Goal: Task Accomplishment & Management: Manage account settings

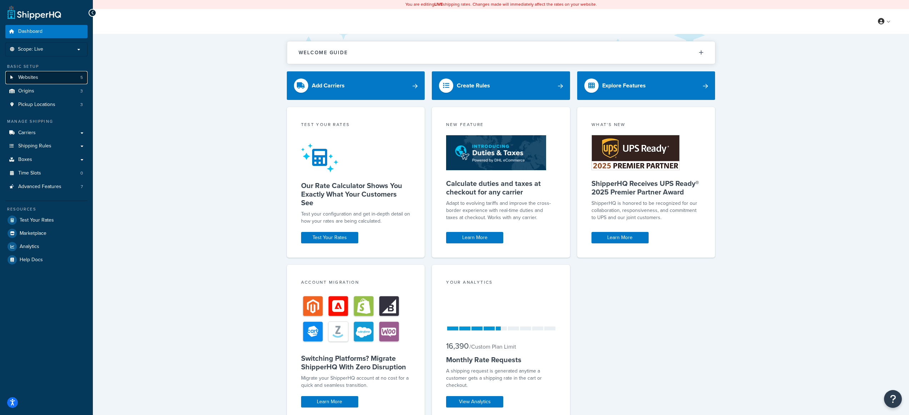
click at [57, 82] on link "Websites 5" at bounding box center [46, 77] width 82 height 13
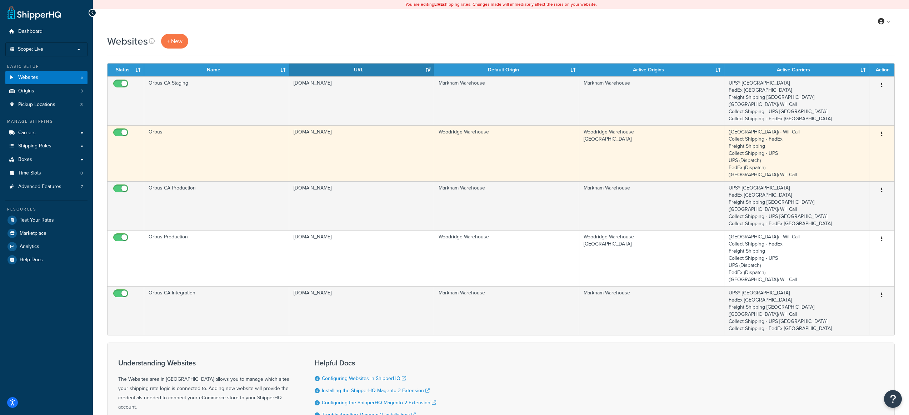
click at [547, 155] on td "Woodridge Warehouse" at bounding box center [506, 153] width 145 height 56
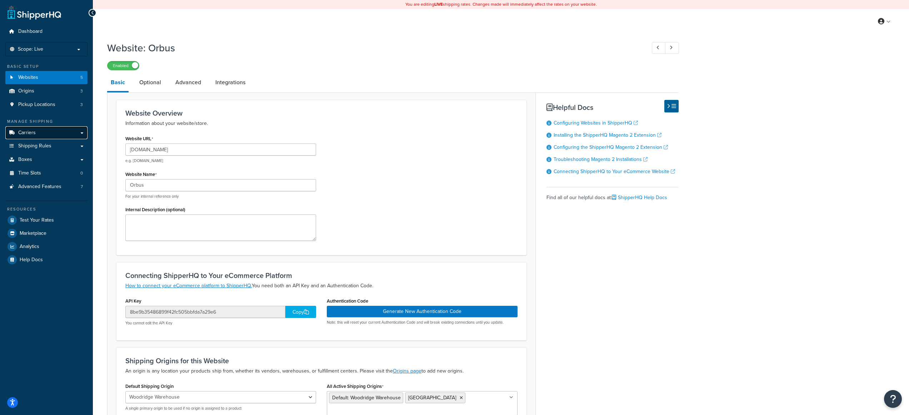
click at [49, 133] on link "Carriers" at bounding box center [46, 132] width 82 height 13
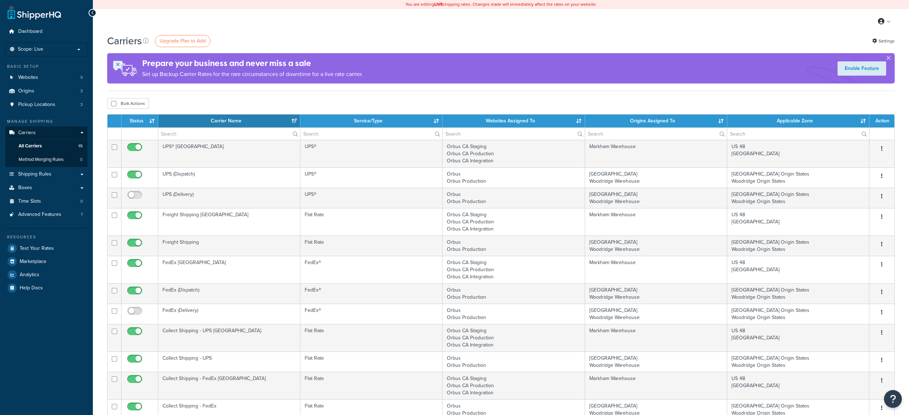
select select "15"
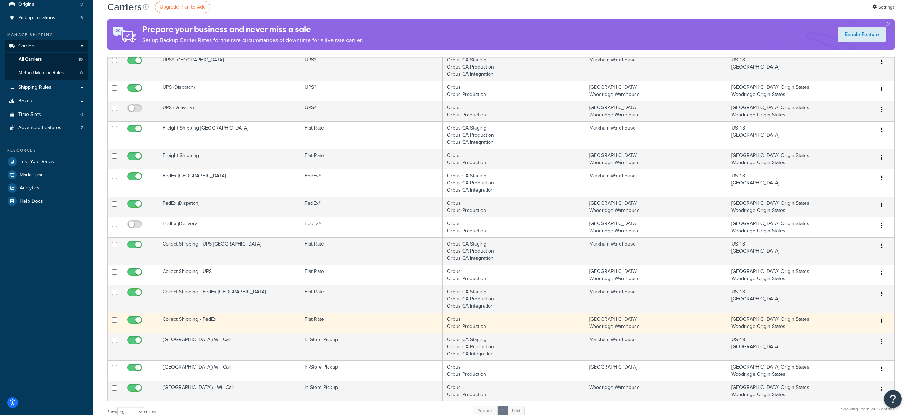
scroll to position [149, 0]
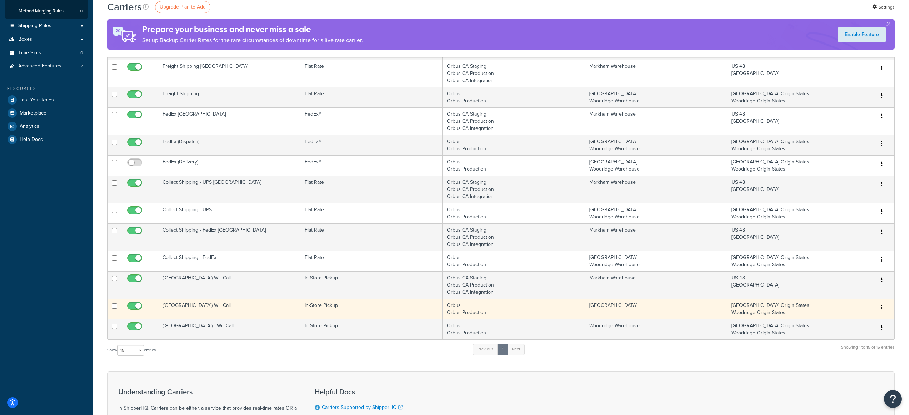
click at [665, 311] on td "[GEOGRAPHIC_DATA]" at bounding box center [656, 309] width 142 height 20
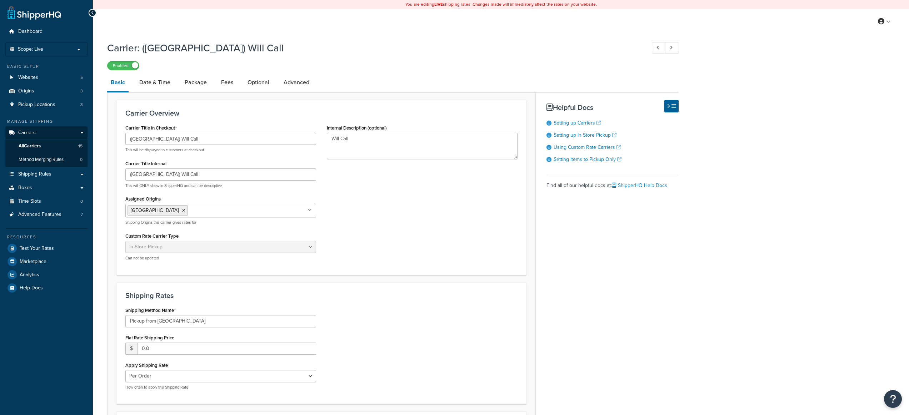
select select "pickup"
click at [50, 181] on link "Shipping Rules" at bounding box center [46, 174] width 82 height 13
select select "pickup"
click at [31, 146] on span "All Carriers" at bounding box center [30, 146] width 22 height 6
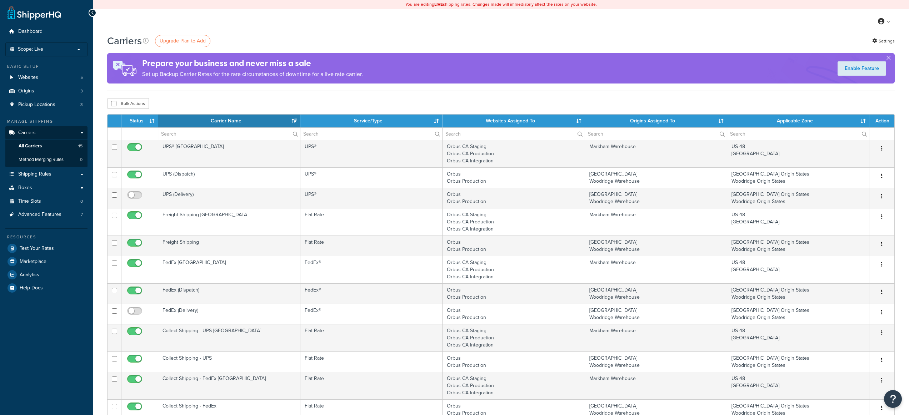
select select "15"
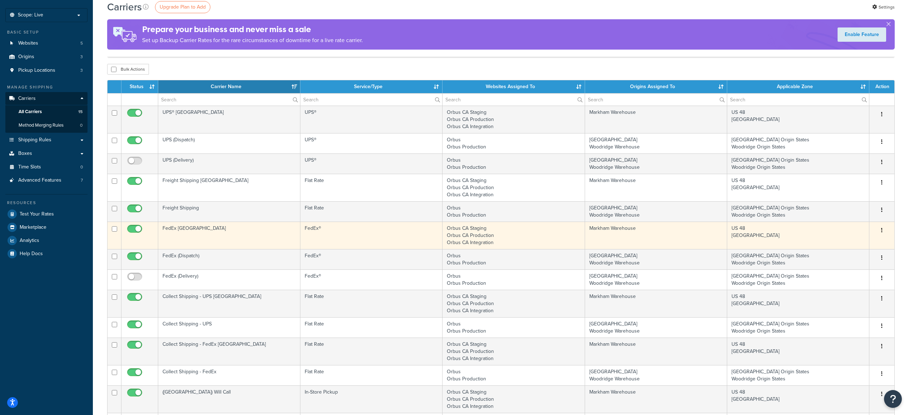
scroll to position [124, 0]
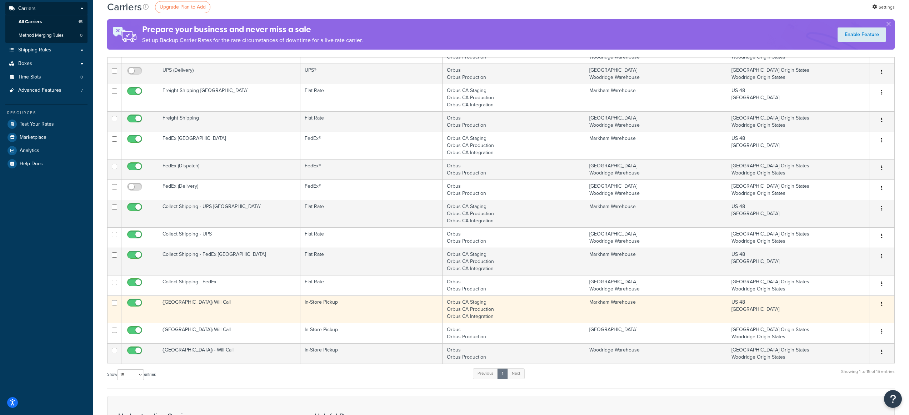
click at [343, 307] on td "In-Store Pickup" at bounding box center [371, 309] width 142 height 27
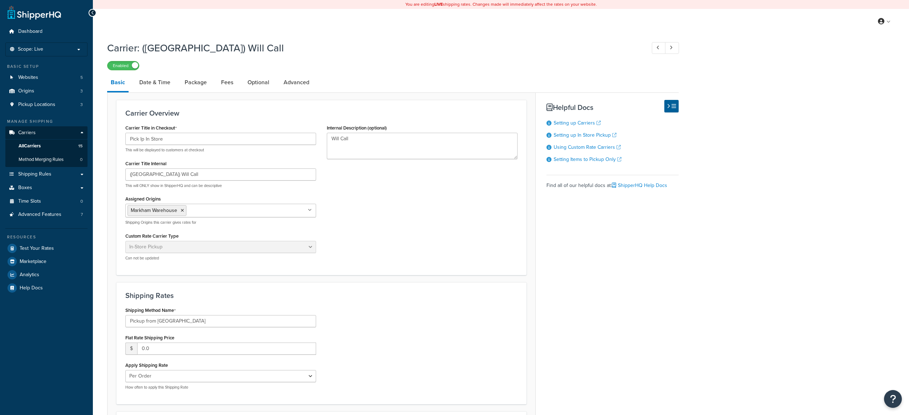
select select "pickup"
click at [59, 108] on link "Pickup Locations 3" at bounding box center [46, 104] width 82 height 13
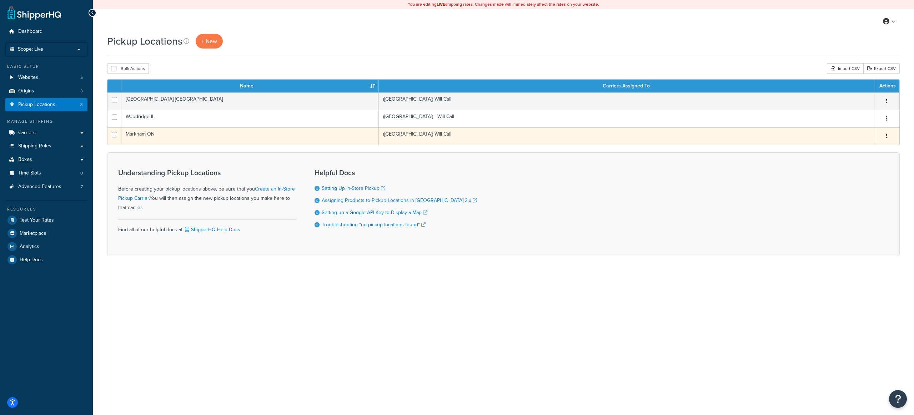
click at [192, 137] on td "Markham ON" at bounding box center [249, 135] width 257 height 17
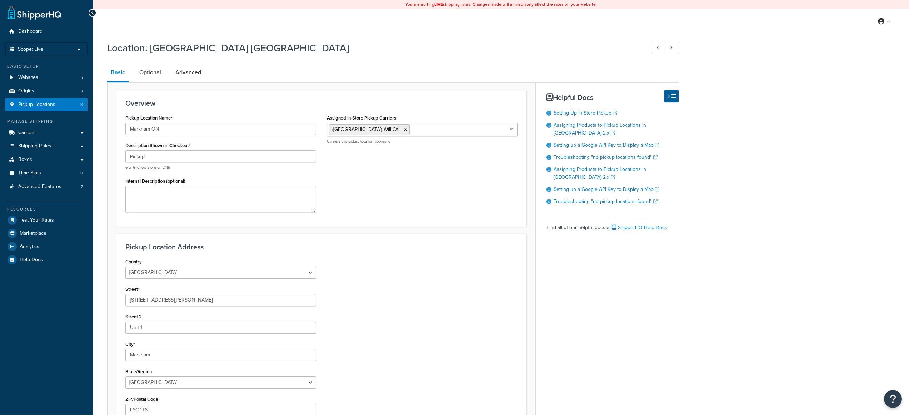
select select "1039"
select select "69"
click at [139, 71] on link "Optional" at bounding box center [150, 72] width 29 height 17
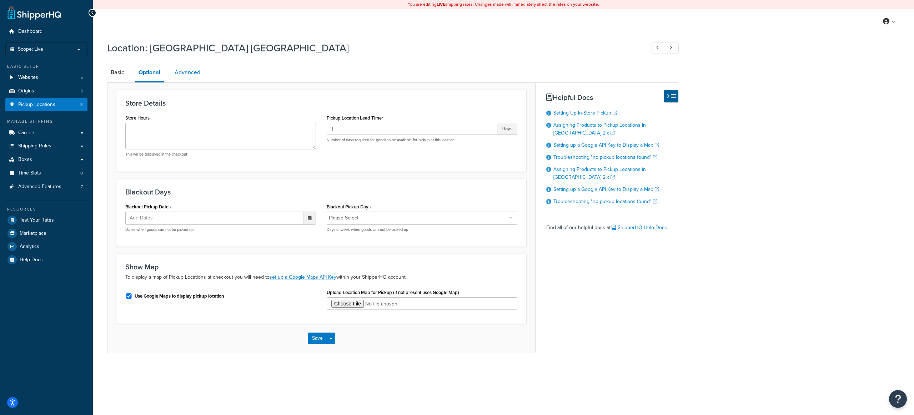
click at [188, 72] on link "Advanced" at bounding box center [187, 72] width 33 height 17
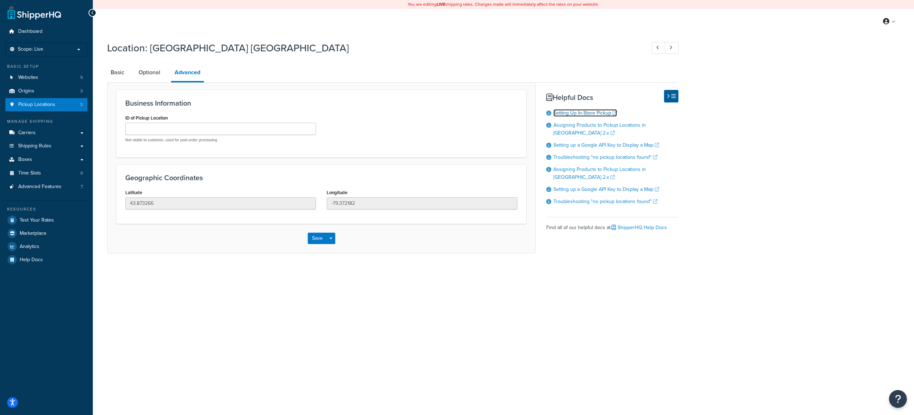
click at [605, 112] on link "Setting Up In-Store Pickup" at bounding box center [585, 112] width 64 height 7
click at [54, 106] on span "Pickup Locations" at bounding box center [36, 105] width 37 height 6
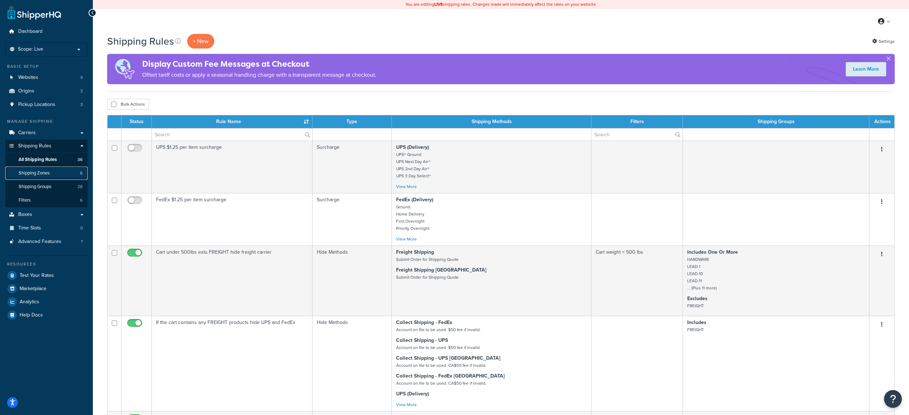
click at [44, 174] on span "Shipping Zones" at bounding box center [34, 173] width 31 height 6
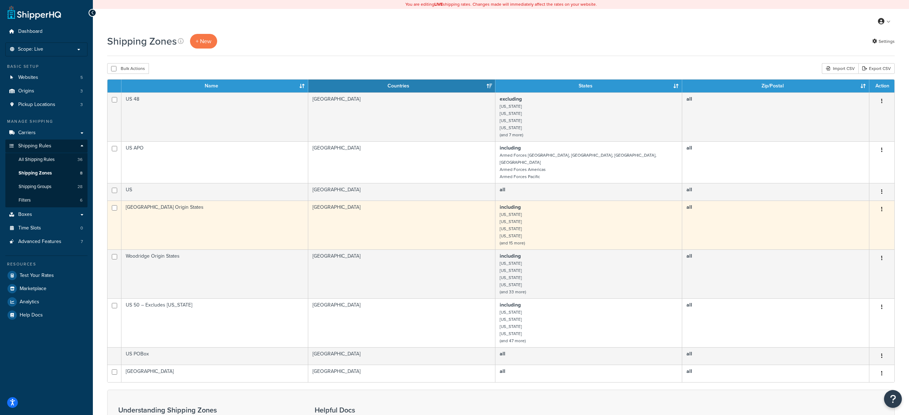
click at [601, 217] on td "including [US_STATE] [US_STATE] [US_STATE] [US_STATE] (and 15 more)" at bounding box center [588, 225] width 187 height 49
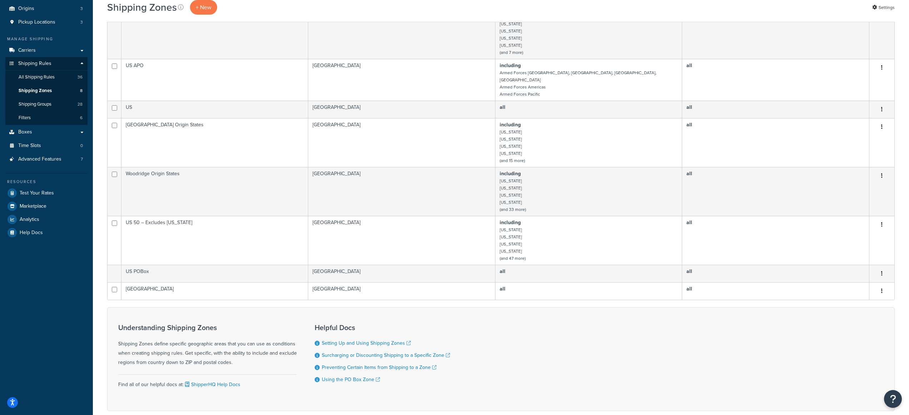
scroll to position [2, 0]
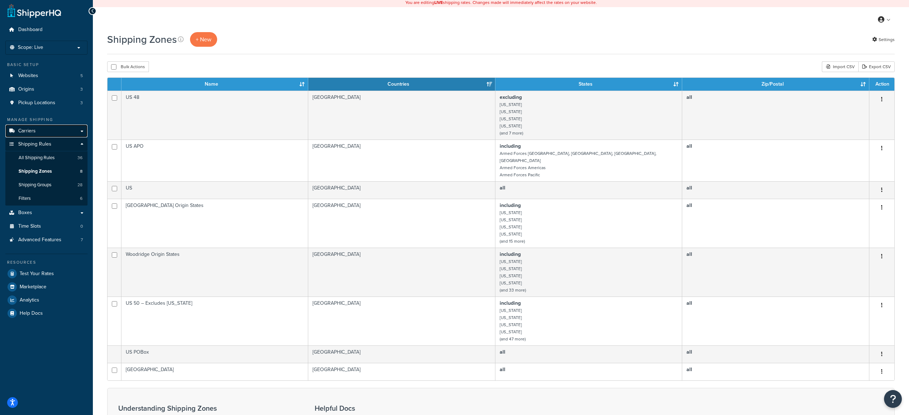
click at [44, 128] on link "Carriers" at bounding box center [46, 131] width 82 height 13
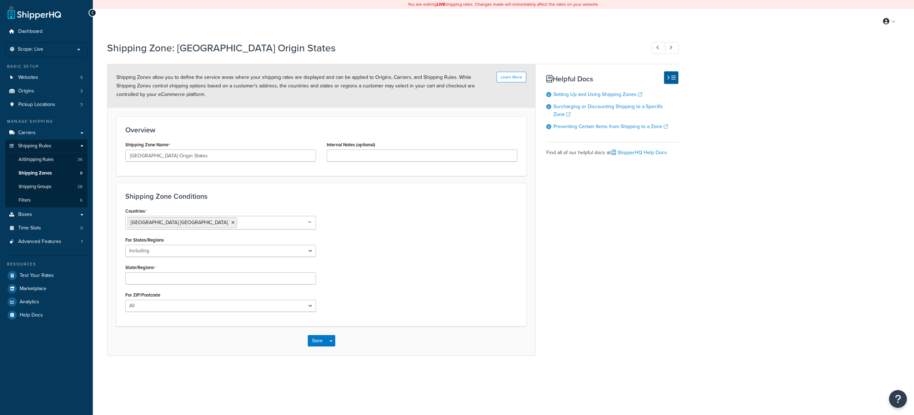
select select "including"
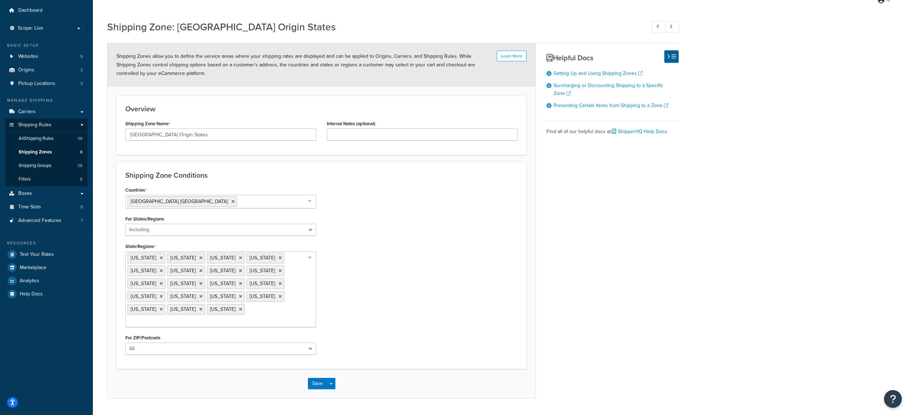
scroll to position [27, 0]
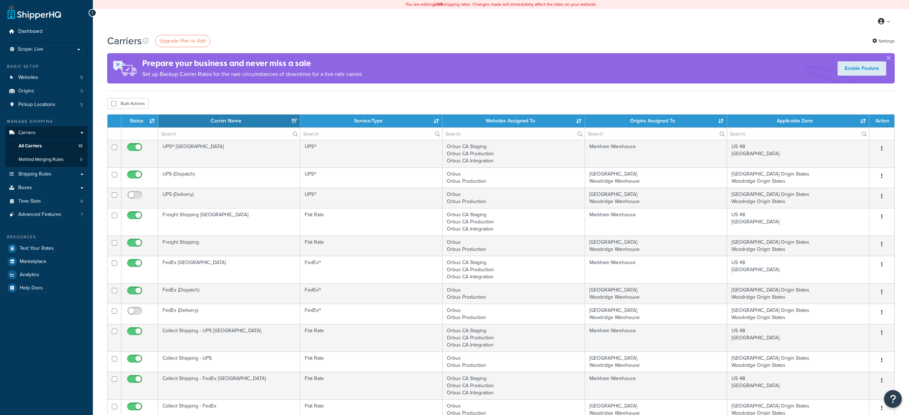
select select "15"
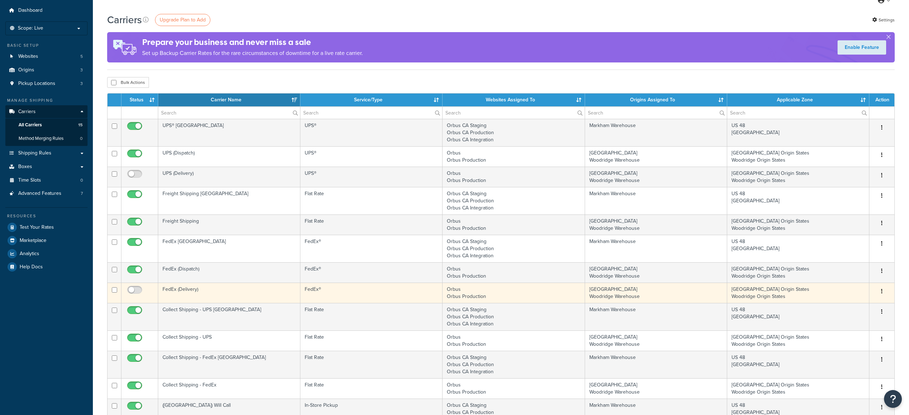
scroll to position [117, 0]
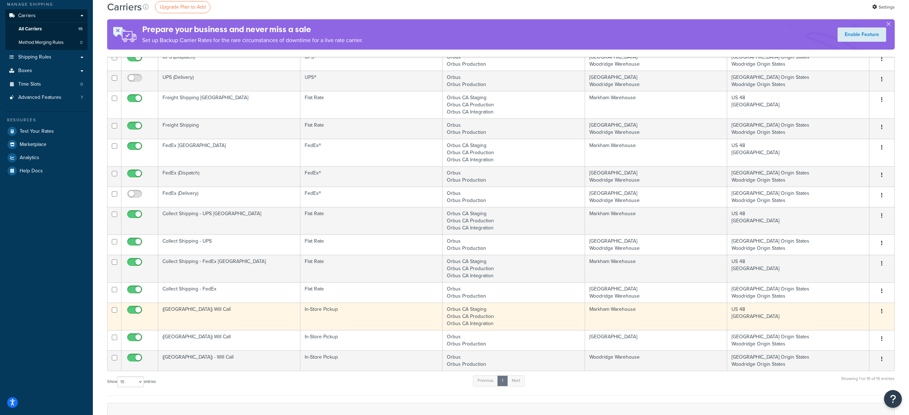
click at [283, 309] on td "([GEOGRAPHIC_DATA]) Will Call" at bounding box center [229, 316] width 142 height 27
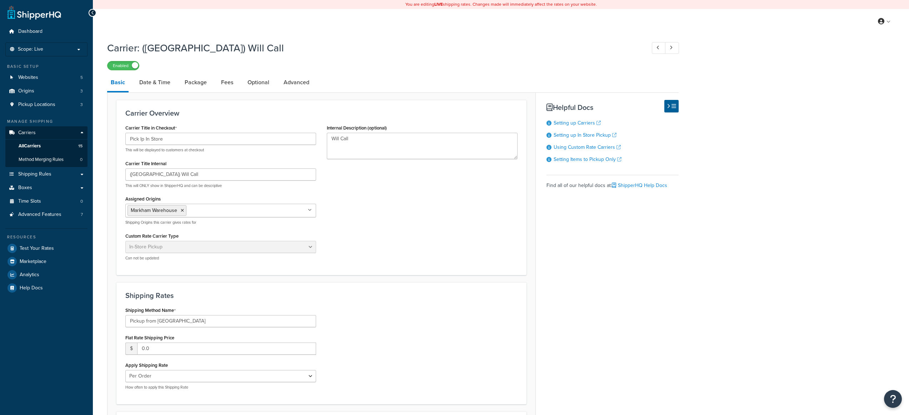
select select "pickup"
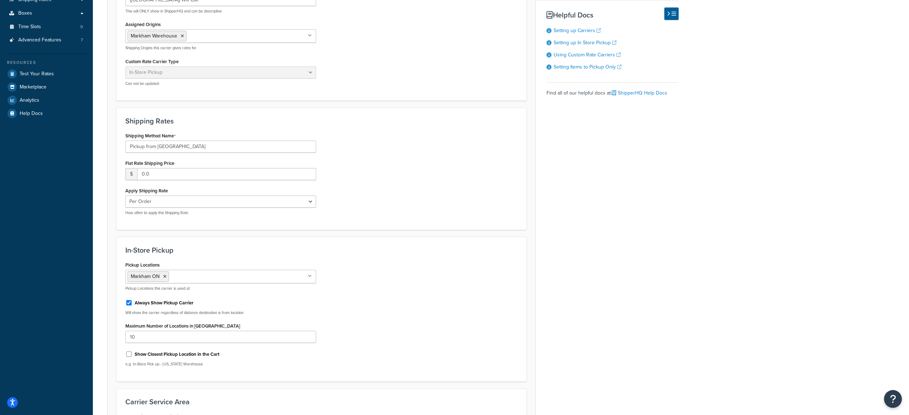
scroll to position [180, 0]
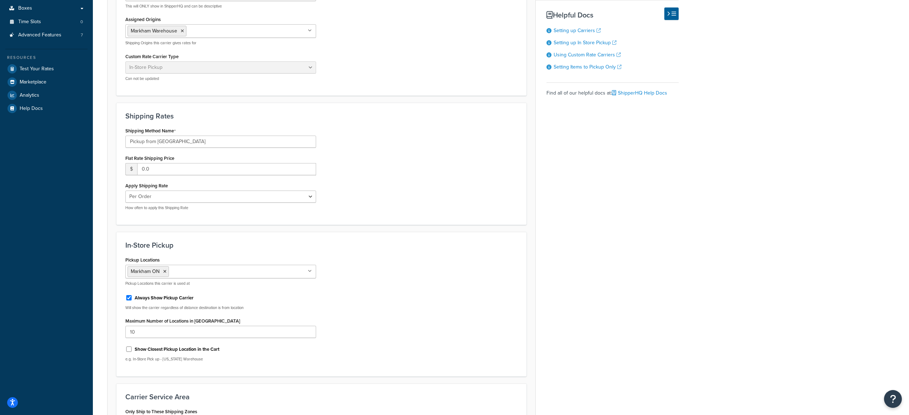
click at [178, 299] on label "Always Show Pickup Carrier" at bounding box center [164, 298] width 59 height 6
click at [132, 299] on input "Always Show Pickup Carrier" at bounding box center [128, 297] width 7 height 5
click at [178, 298] on label "Always Show Pickup Carrier" at bounding box center [164, 298] width 59 height 6
click at [132, 298] on input "Always Show Pickup Carrier" at bounding box center [128, 297] width 7 height 5
click at [178, 297] on label "Always Show Pickup Carrier" at bounding box center [164, 297] width 59 height 6
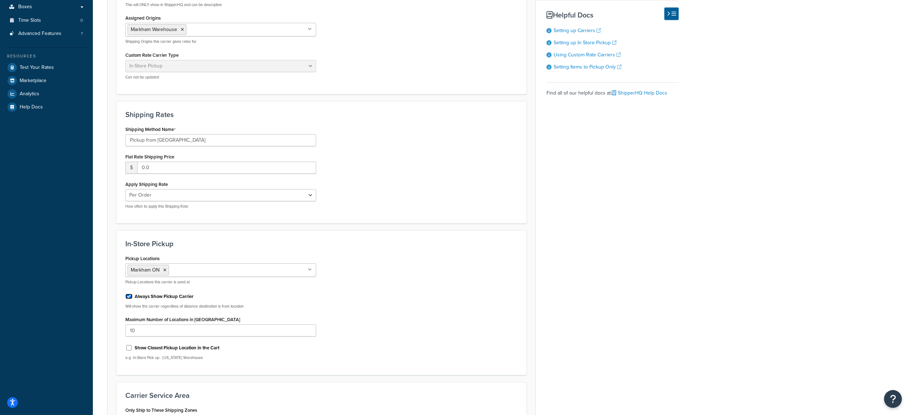
click at [132, 297] on input "Always Show Pickup Carrier" at bounding box center [128, 296] width 7 height 5
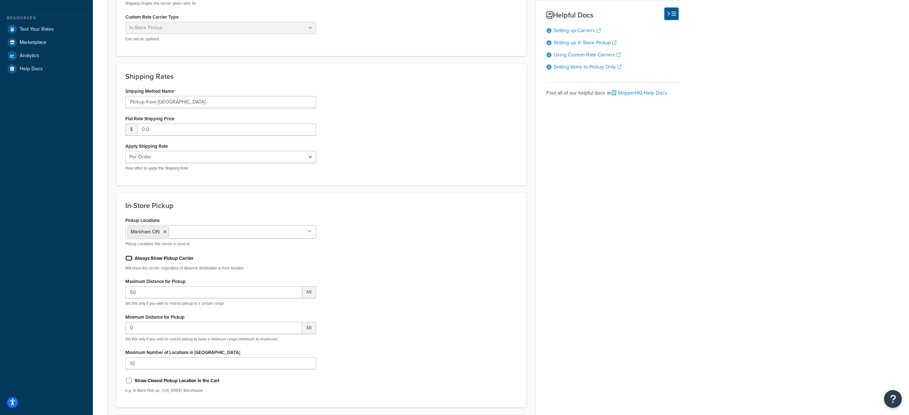
scroll to position [229, 0]
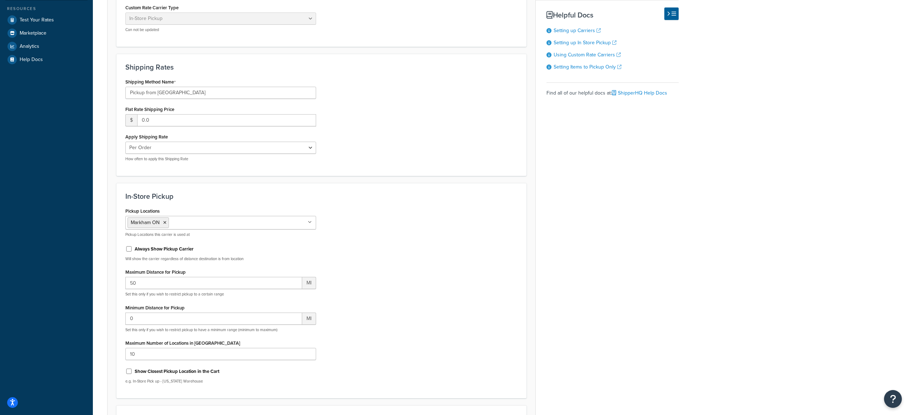
click at [162, 249] on label "Always Show Pickup Carrier" at bounding box center [164, 249] width 59 height 6
click at [132, 249] on input "Always Show Pickup Carrier" at bounding box center [128, 248] width 7 height 5
checkbox input "true"
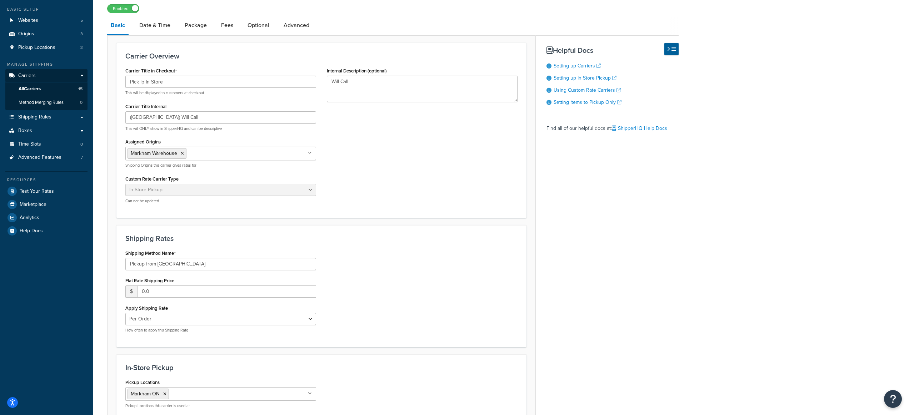
scroll to position [0, 0]
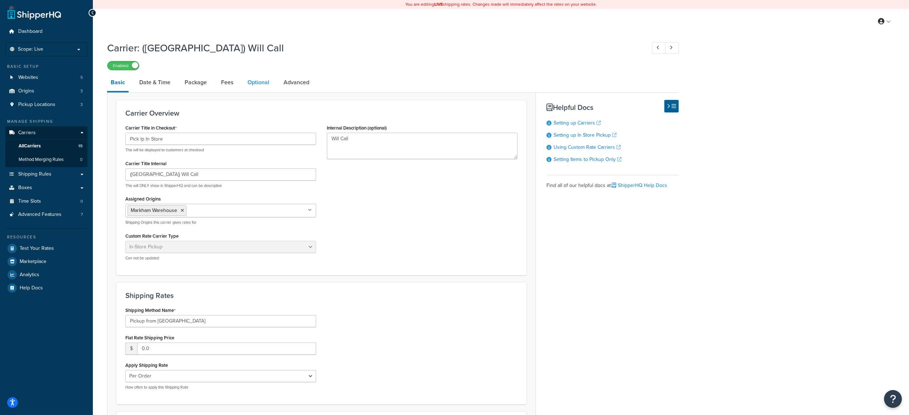
click at [271, 83] on link "Optional" at bounding box center [258, 82] width 29 height 17
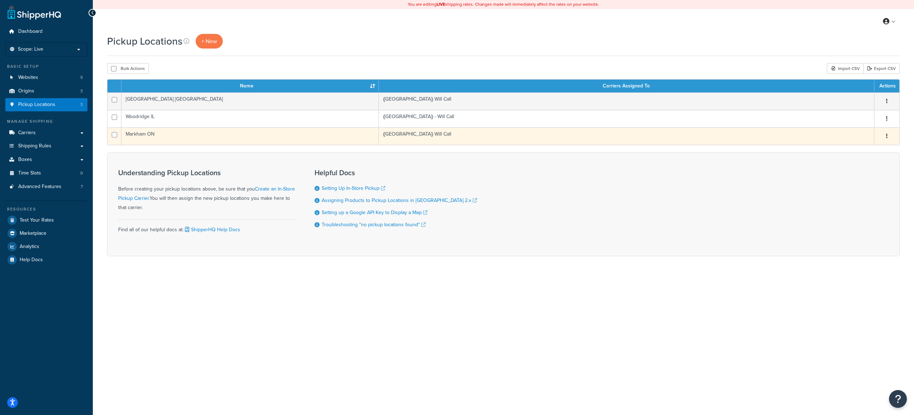
click at [150, 136] on td "Markham ON" at bounding box center [249, 135] width 257 height 17
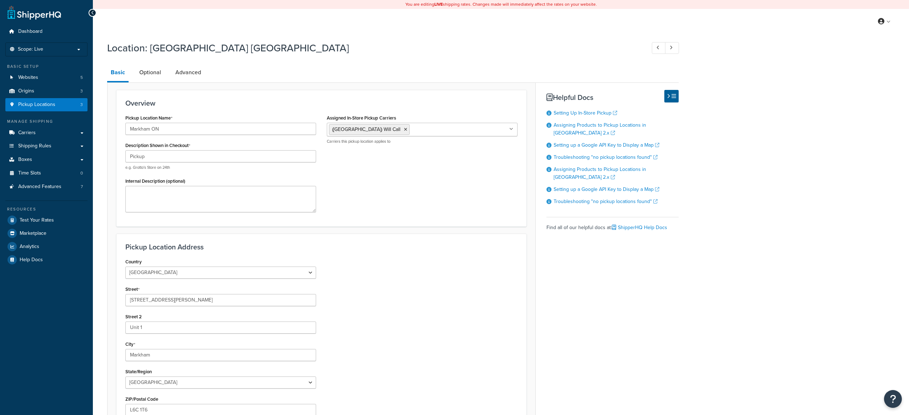
select select "1039"
select select "69"
